Goal: Information Seeking & Learning: Learn about a topic

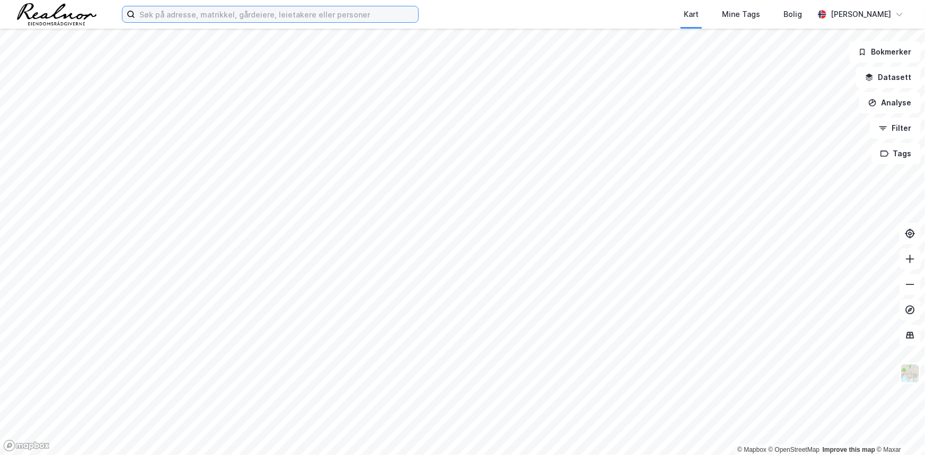
click at [201, 22] on input at bounding box center [276, 14] width 283 height 16
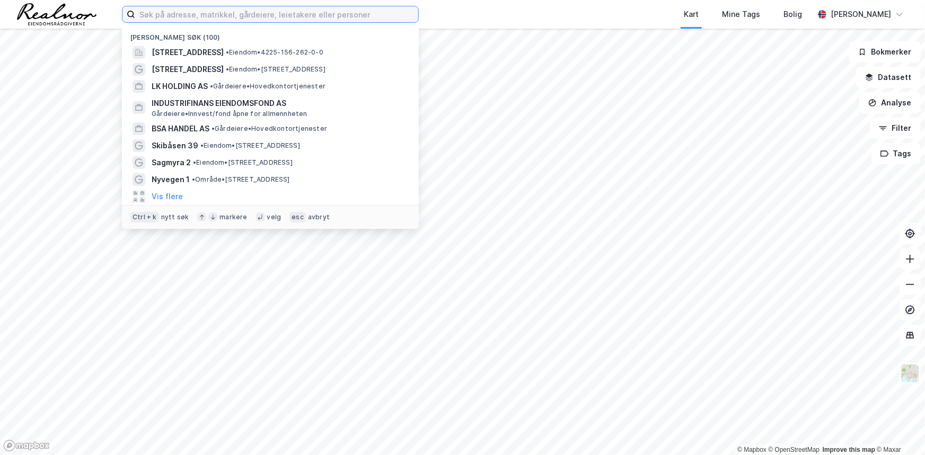
paste input "[STREET_ADDRESS]"
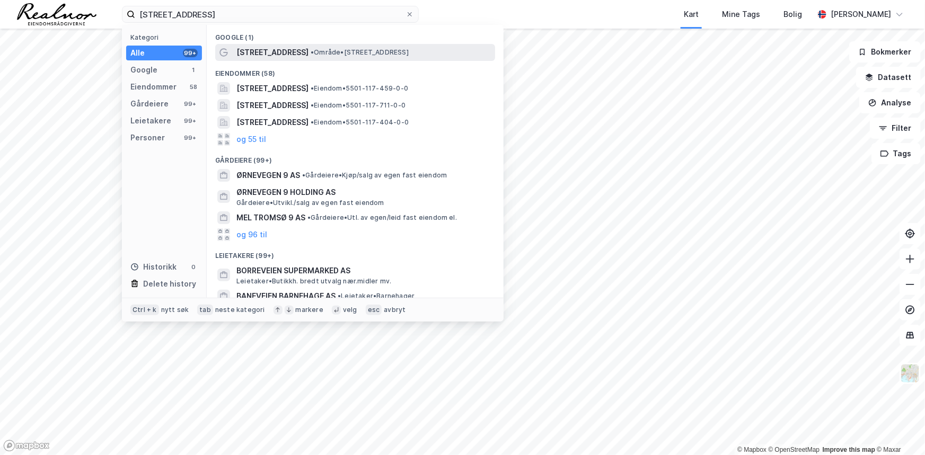
click at [374, 53] on span "• Område • [STREET_ADDRESS]" at bounding box center [359, 52] width 98 height 8
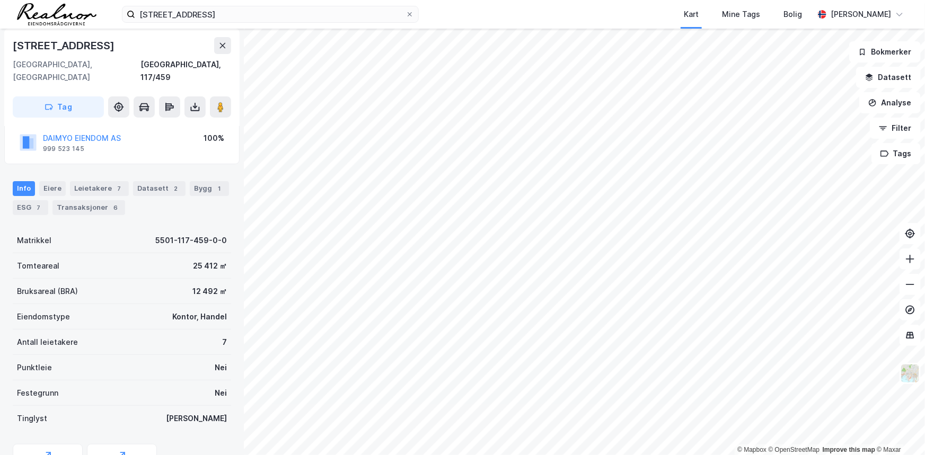
scroll to position [121, 0]
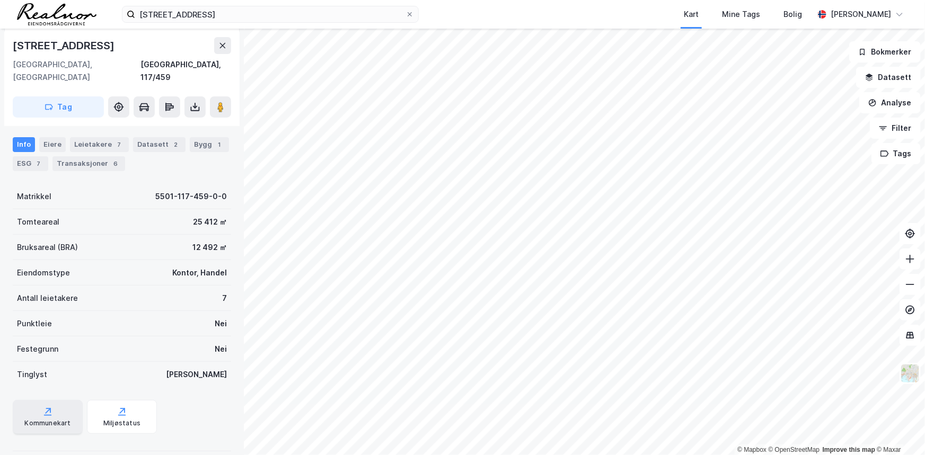
click at [37, 401] on div "Kommunekart" at bounding box center [48, 417] width 70 height 34
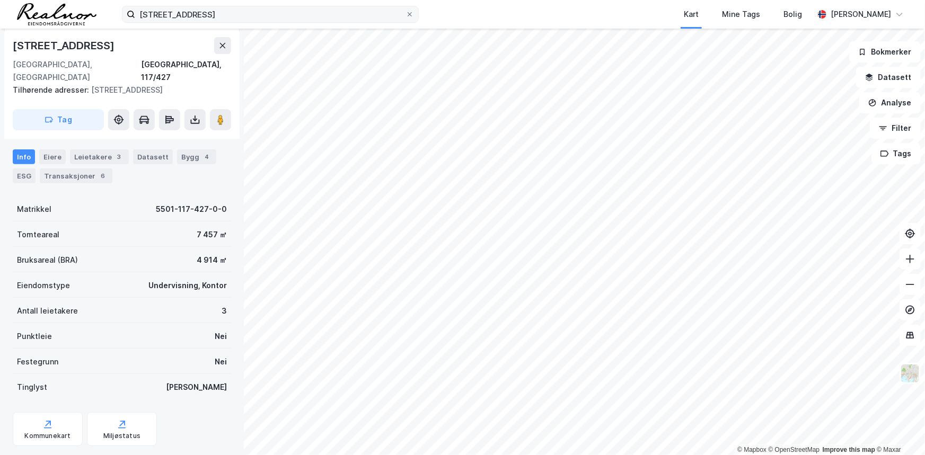
scroll to position [121, 0]
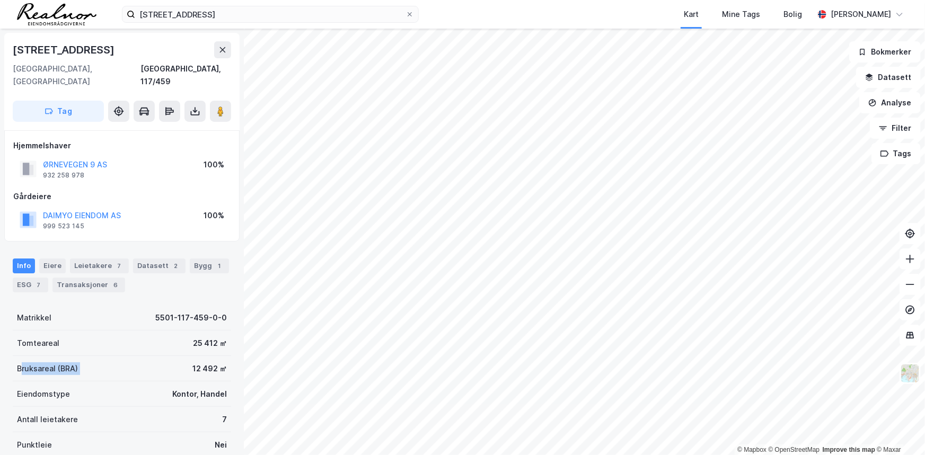
drag, startPoint x: 20, startPoint y: 353, endPoint x: 146, endPoint y: 355, distance: 126.6
click at [146, 356] on div "Bruksareal (BRA) 12 492 ㎡" at bounding box center [122, 368] width 218 height 25
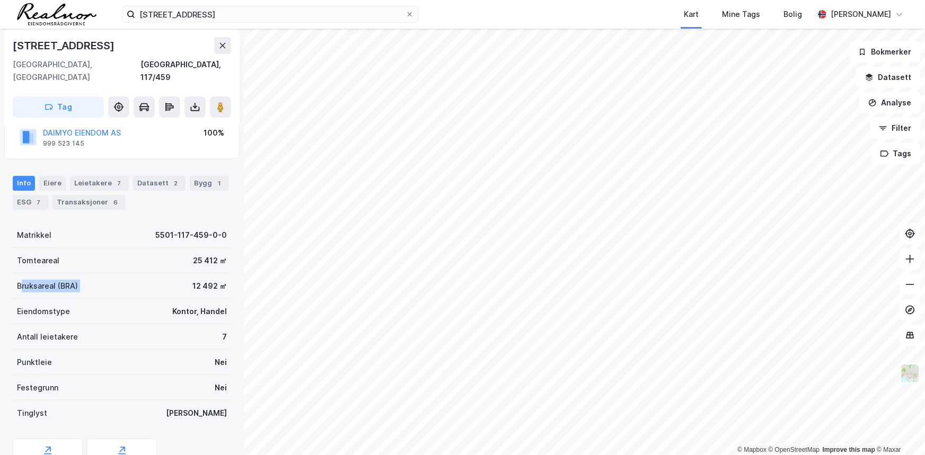
scroll to position [121, 0]
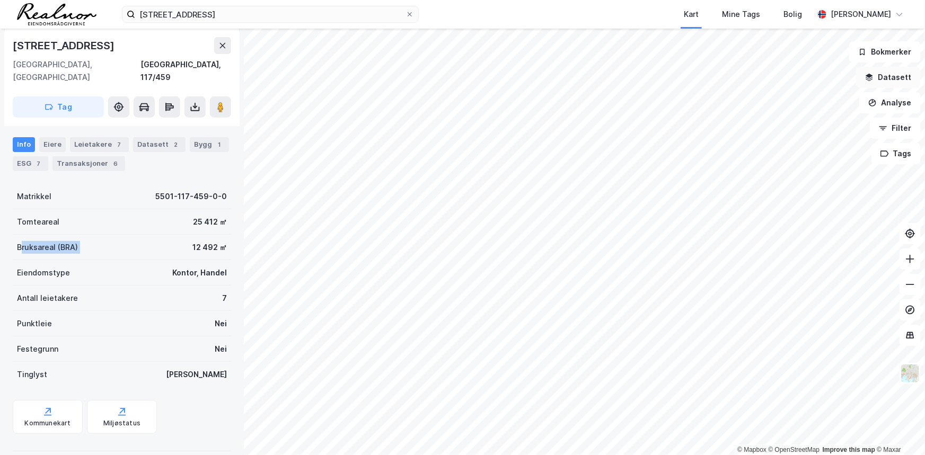
click at [900, 81] on button "Datasett" at bounding box center [888, 77] width 65 height 21
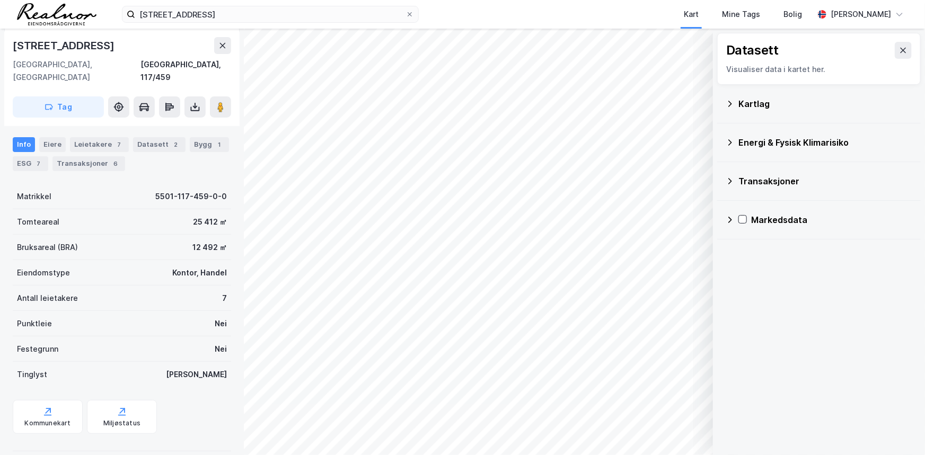
click at [745, 101] on div "Kartlag" at bounding box center [825, 103] width 174 height 13
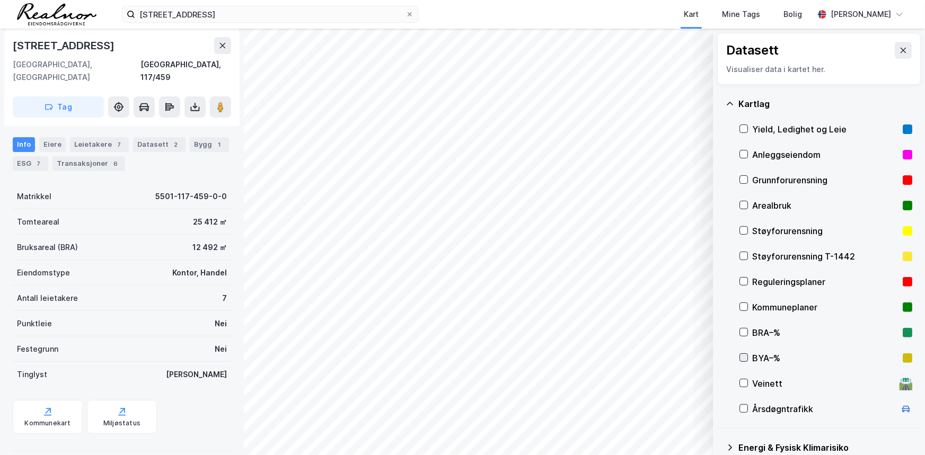
click at [744, 357] on icon at bounding box center [743, 357] width 7 height 7
drag, startPoint x: 184, startPoint y: 235, endPoint x: 211, endPoint y: 231, distance: 27.4
click at [211, 235] on div "Bruksareal (BRA) 12 492 ㎡" at bounding box center [122, 247] width 218 height 25
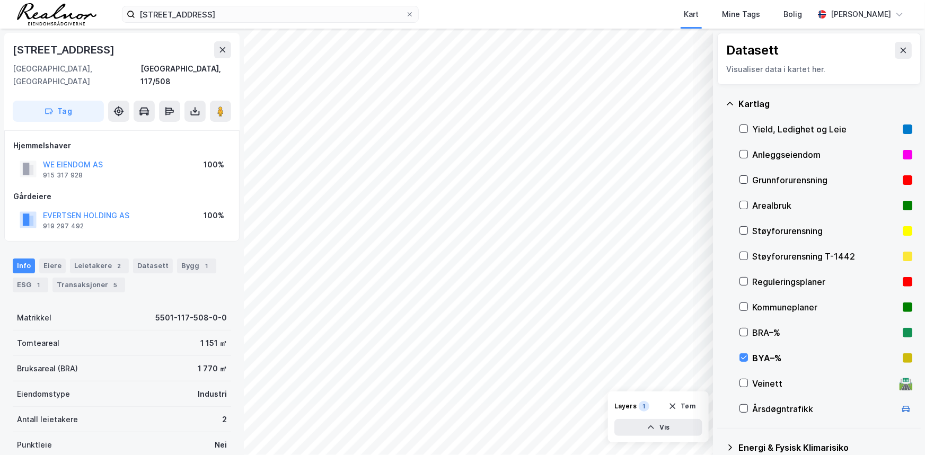
scroll to position [121, 0]
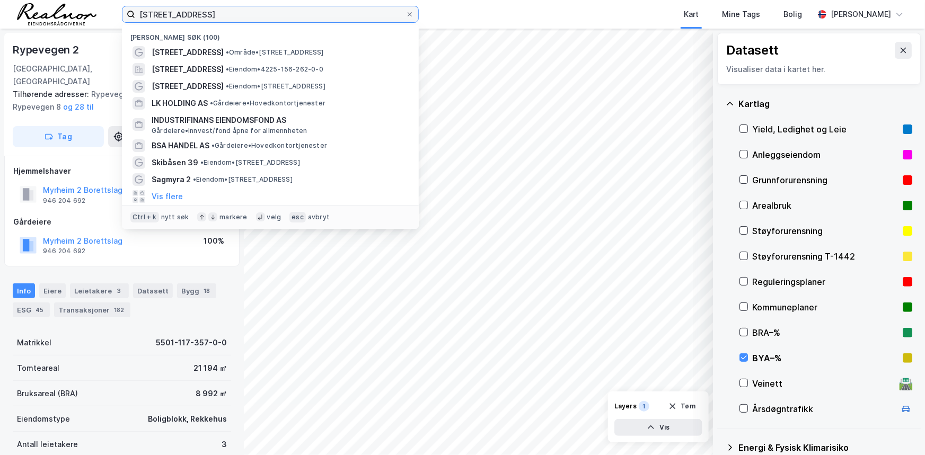
click at [254, 18] on input "[STREET_ADDRESS]" at bounding box center [270, 14] width 270 height 16
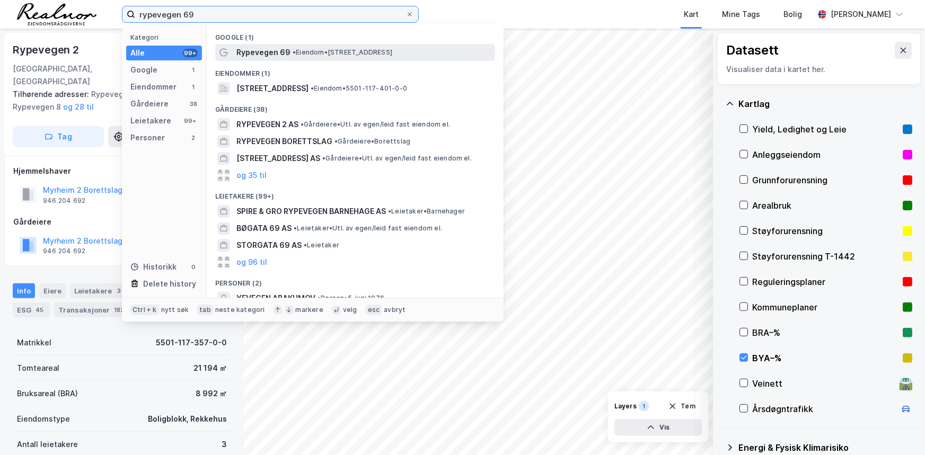
type input "rypevegen 69"
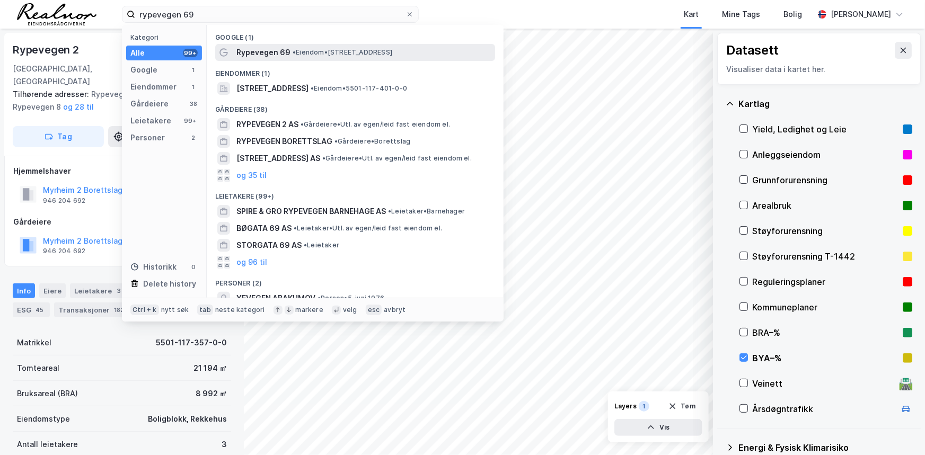
click at [269, 55] on span "Rypevegen 69" at bounding box center [263, 52] width 54 height 13
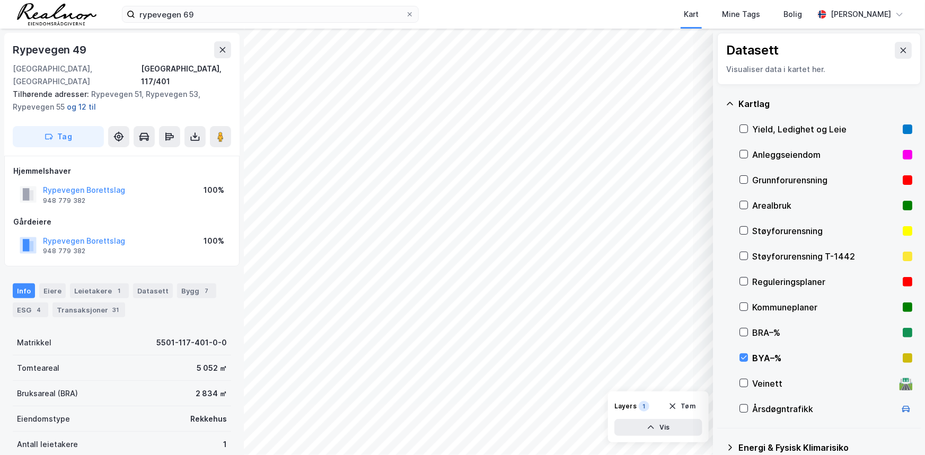
click at [0, 0] on button "og 12 til" at bounding box center [0, 0] width 0 height 0
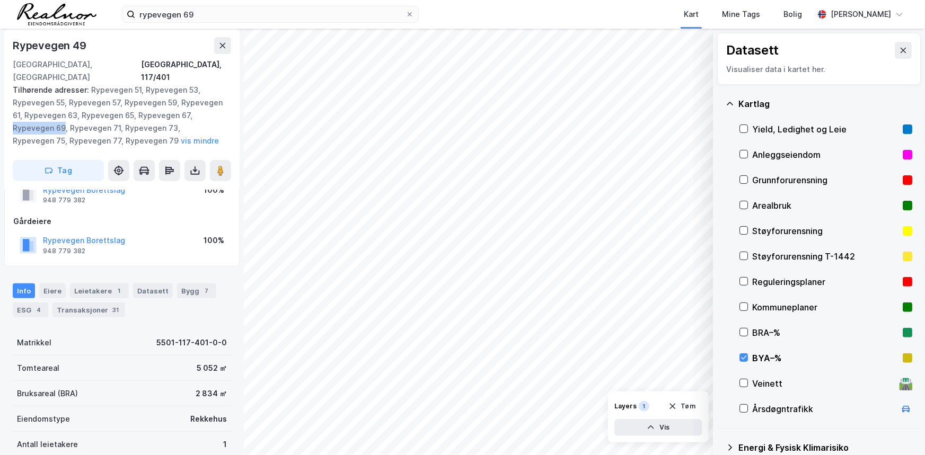
drag, startPoint x: 13, startPoint y: 116, endPoint x: 62, endPoint y: 114, distance: 49.3
click at [62, 114] on div "Tilhørende adresser: Rypevegen 51, Rypevegen 53, Rypevegen 55, Rypevegen 57, Ry…" at bounding box center [118, 116] width 210 height 64
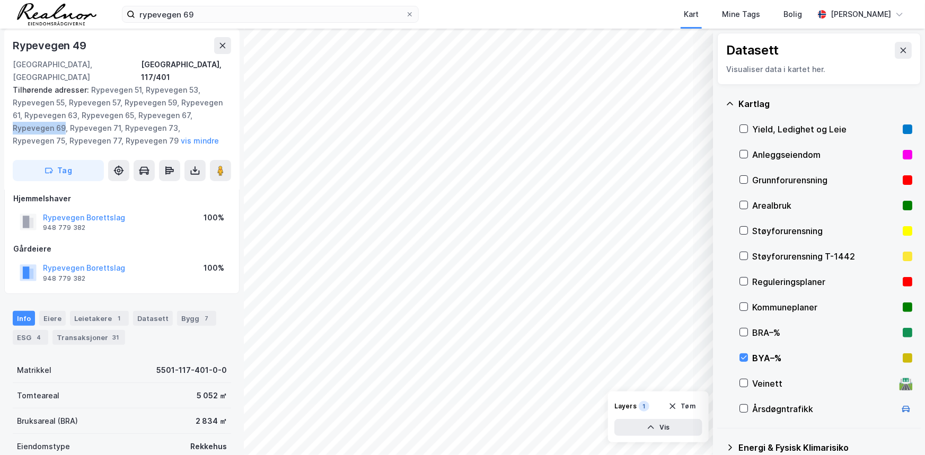
scroll to position [0, 0]
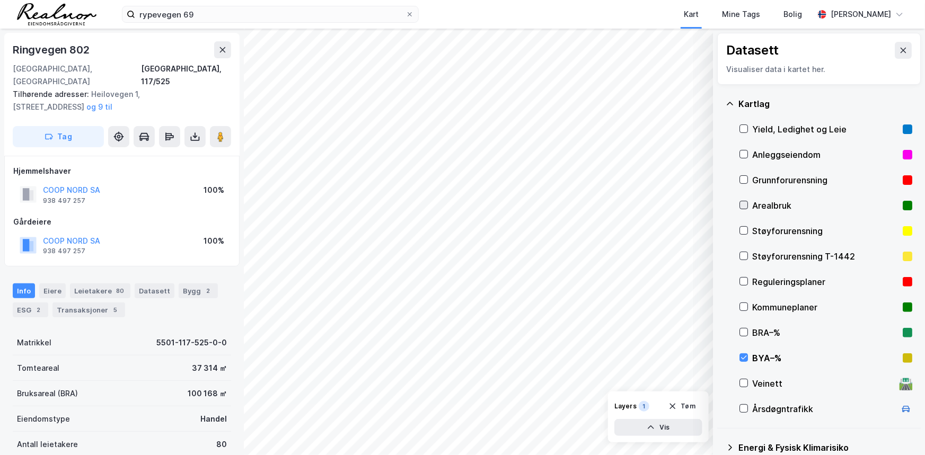
click at [742, 204] on icon at bounding box center [743, 204] width 7 height 7
click at [743, 359] on icon at bounding box center [744, 358] width 6 height 4
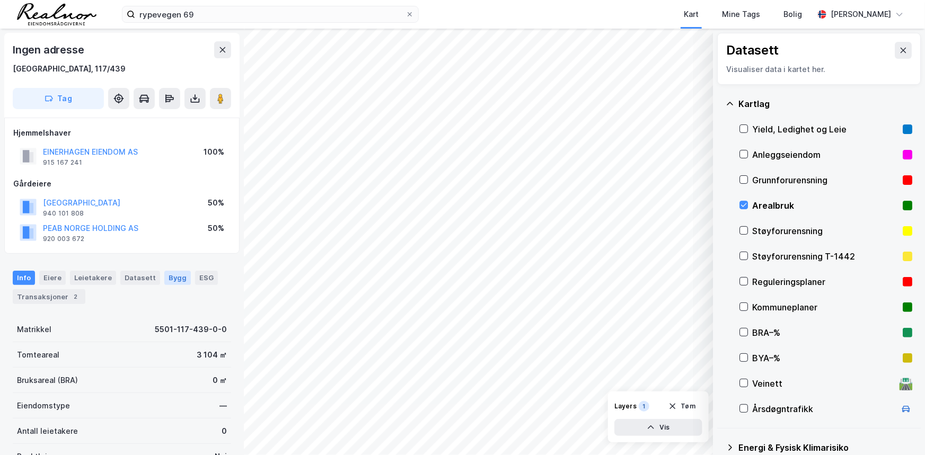
click at [173, 273] on div "Bygg" at bounding box center [177, 278] width 26 height 14
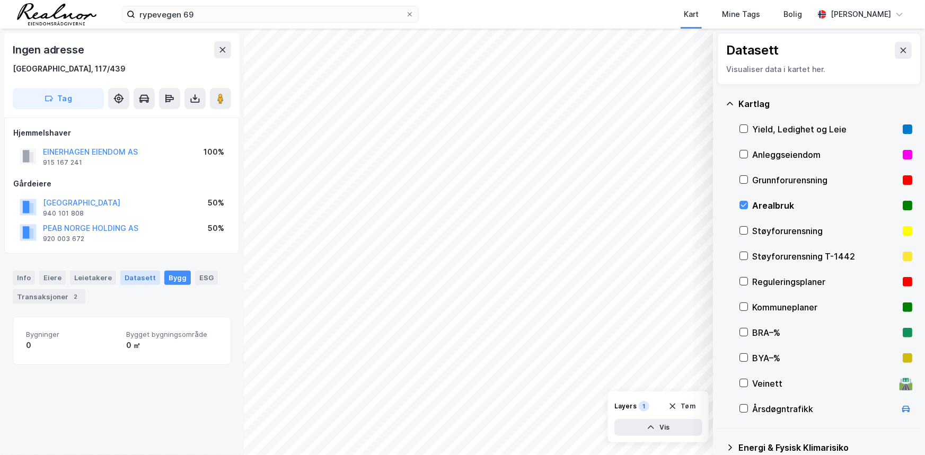
click at [142, 276] on div "Datasett" at bounding box center [140, 278] width 40 height 14
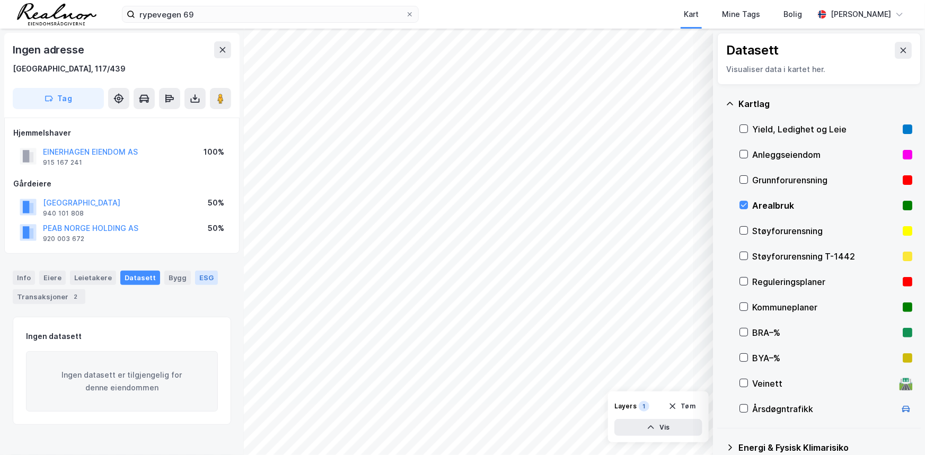
click at [200, 275] on div "ESG" at bounding box center [206, 278] width 23 height 14
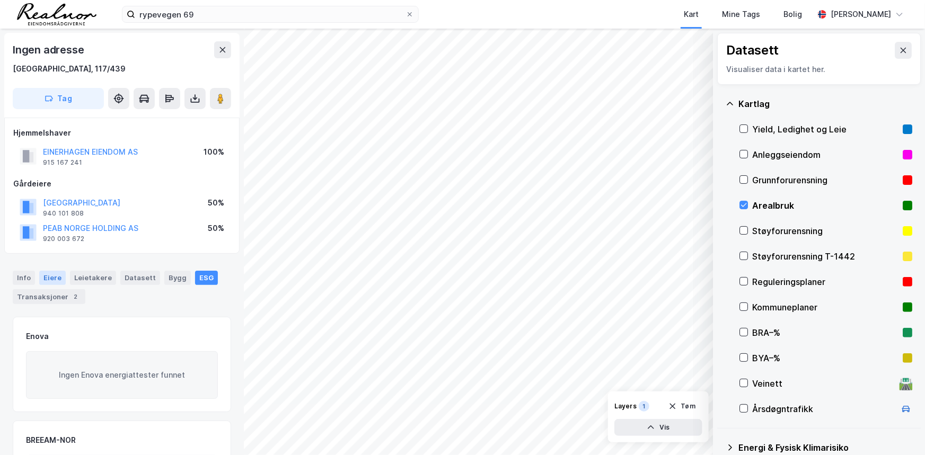
click at [53, 285] on div "Eiere" at bounding box center [52, 278] width 26 height 14
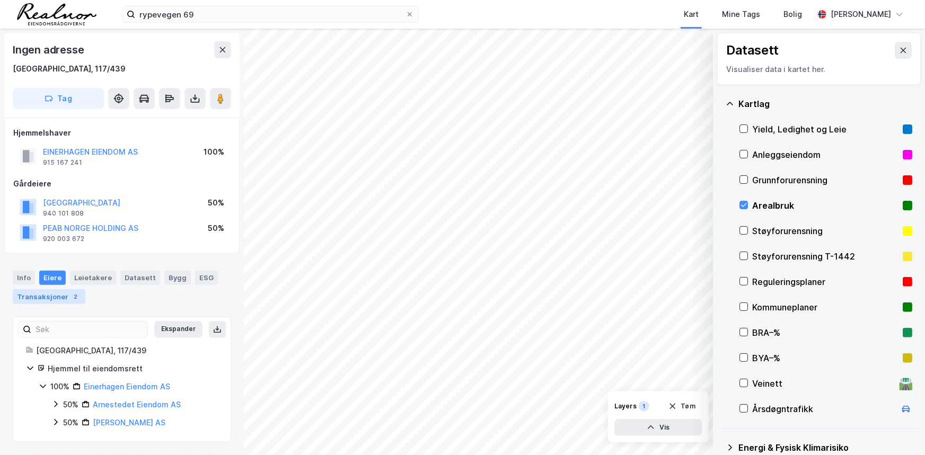
click at [59, 300] on div "Transaksjoner 2" at bounding box center [49, 296] width 73 height 15
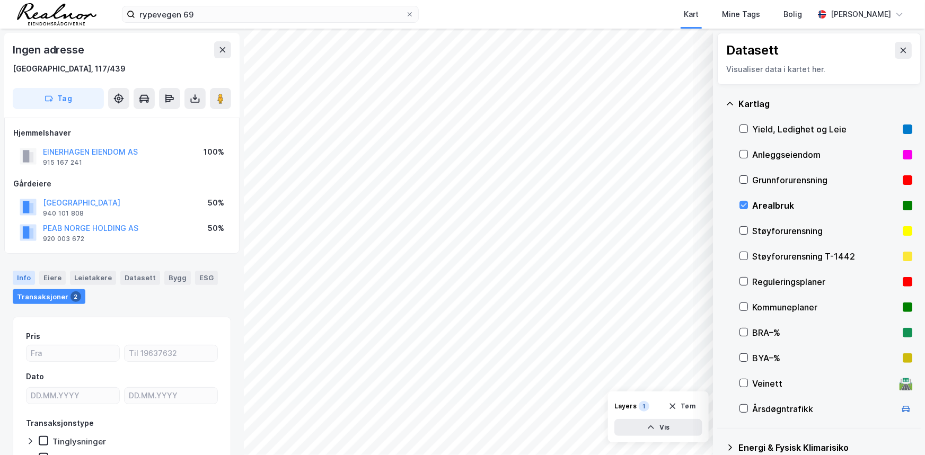
click at [26, 280] on div "Info" at bounding box center [24, 278] width 22 height 14
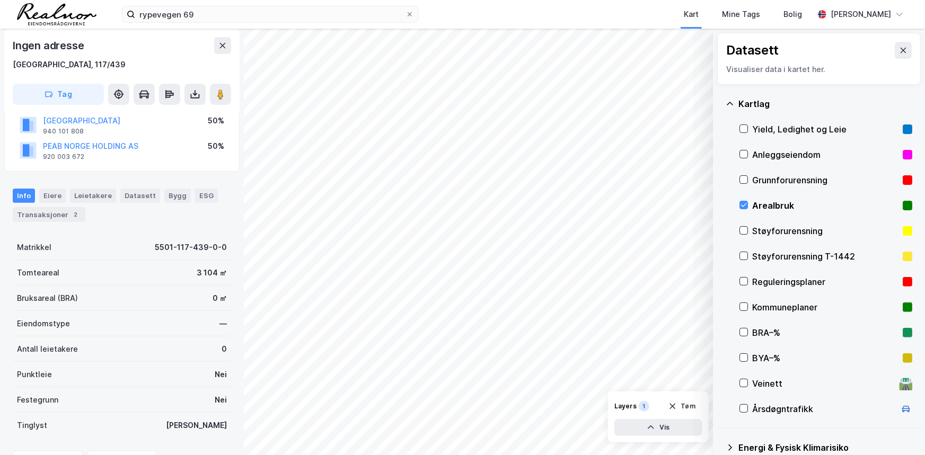
scroll to position [96, 0]
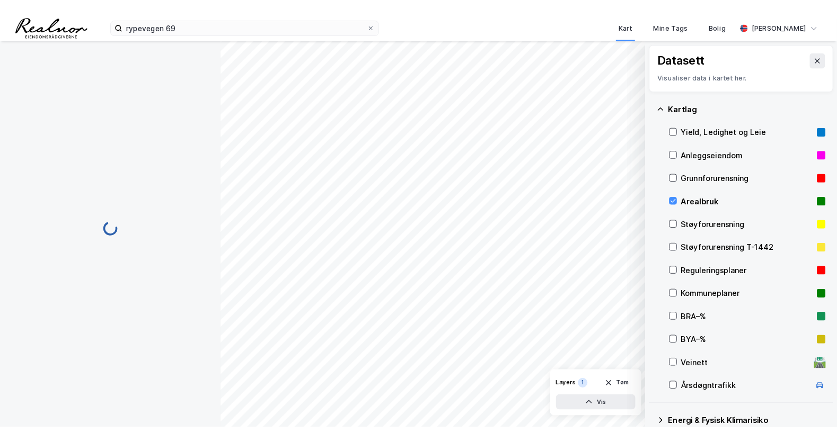
scroll to position [96, 0]
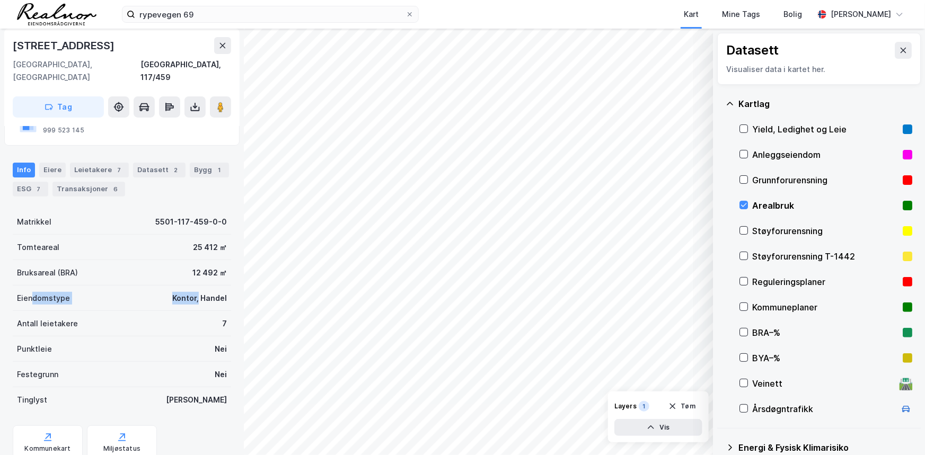
drag, startPoint x: 33, startPoint y: 288, endPoint x: 192, endPoint y: 287, distance: 159.0
click at [192, 287] on div "Eiendomstype Kontor, Handel" at bounding box center [122, 298] width 218 height 25
